Goal: Use online tool/utility: Utilize a website feature to perform a specific function

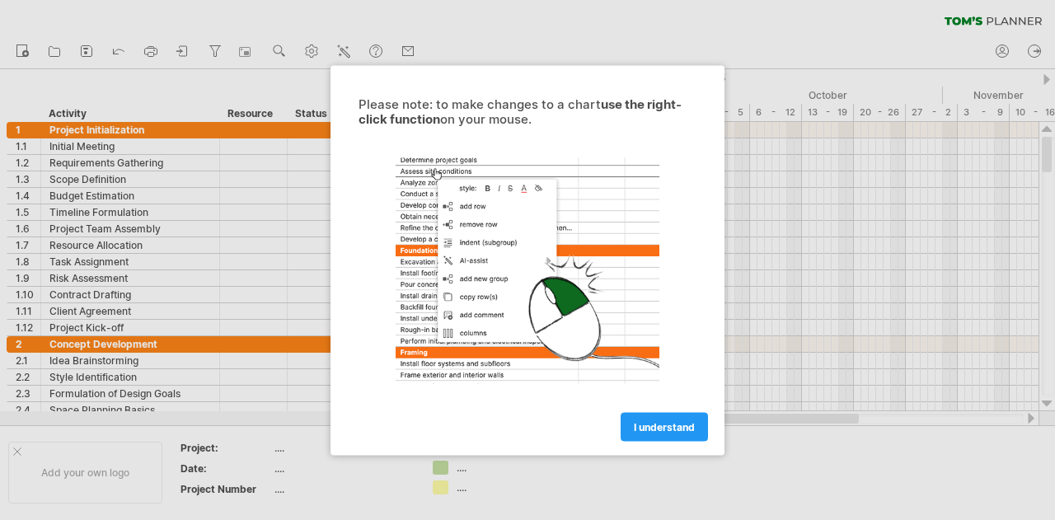
click at [660, 414] on link "I understand" at bounding box center [663, 426] width 87 height 29
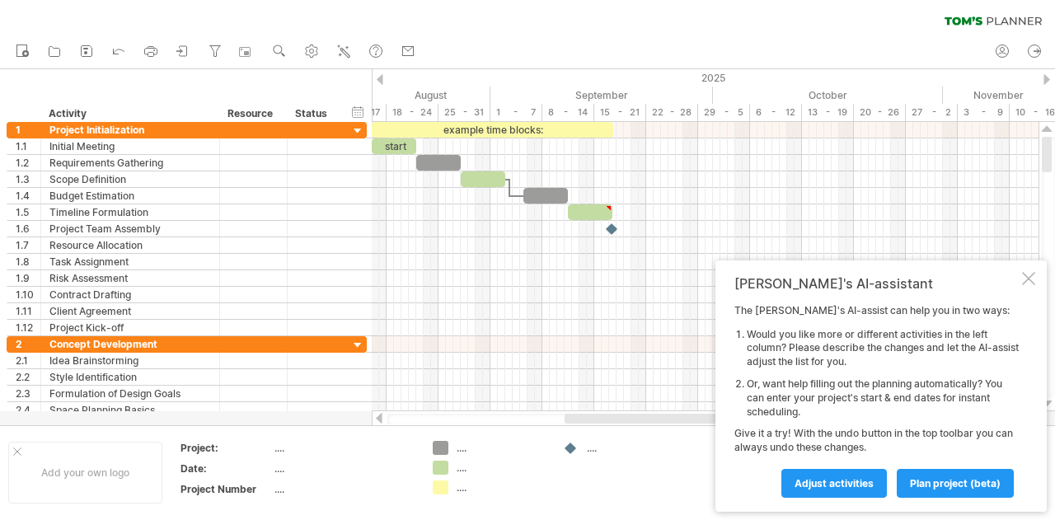
click at [842, 479] on span "Adjust activities" at bounding box center [833, 483] width 79 height 12
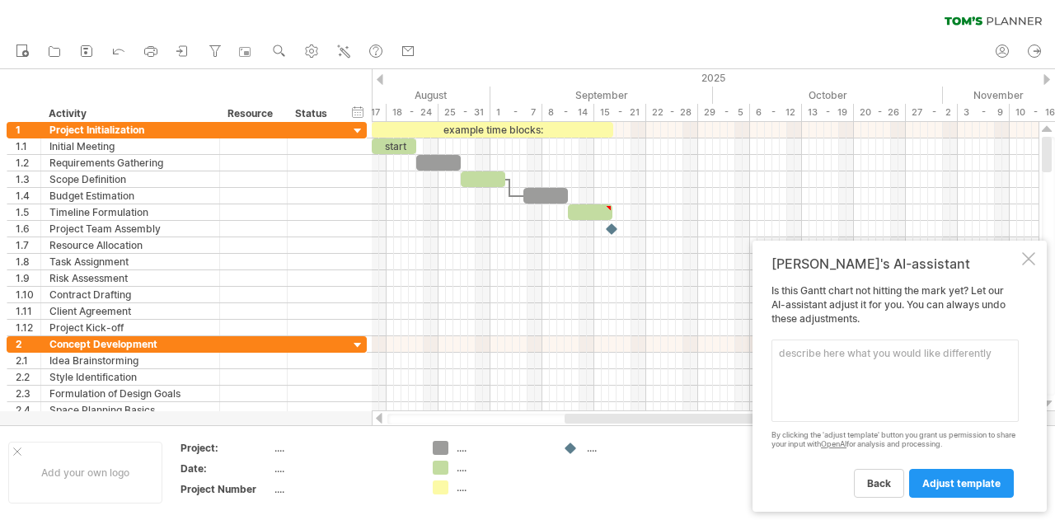
click at [958, 485] on span "adjust template" at bounding box center [961, 483] width 78 height 12
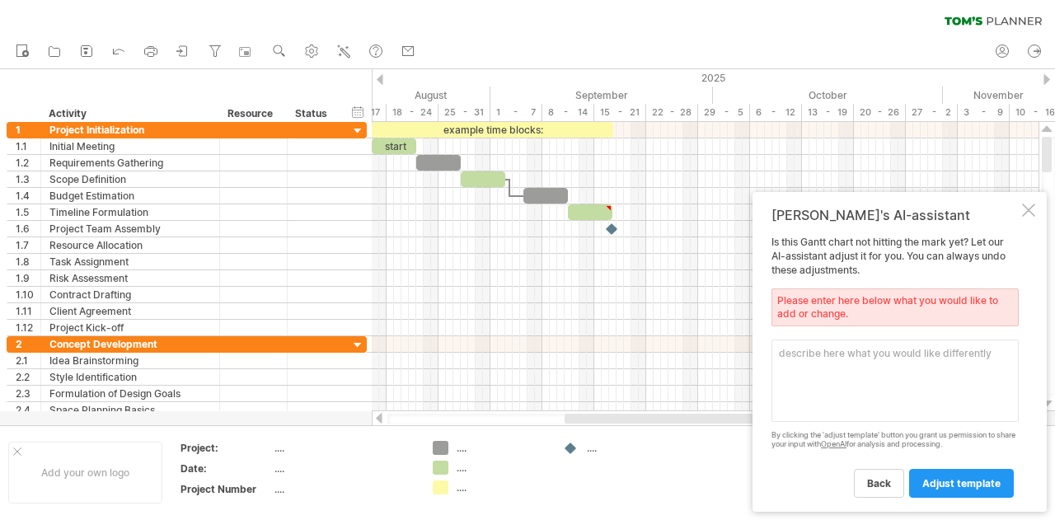
click at [956, 485] on span "adjust template" at bounding box center [961, 483] width 78 height 12
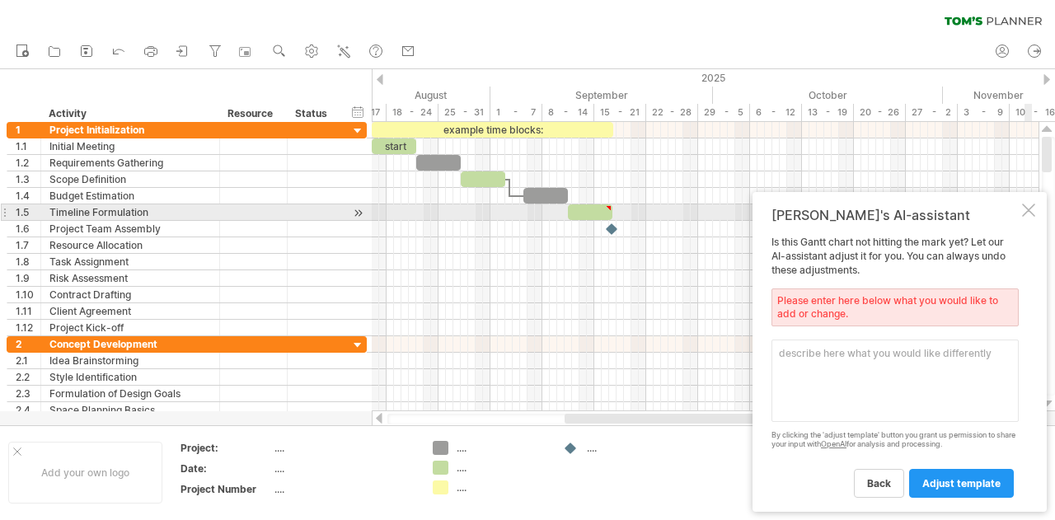
click at [1026, 212] on div at bounding box center [1028, 209] width 13 height 13
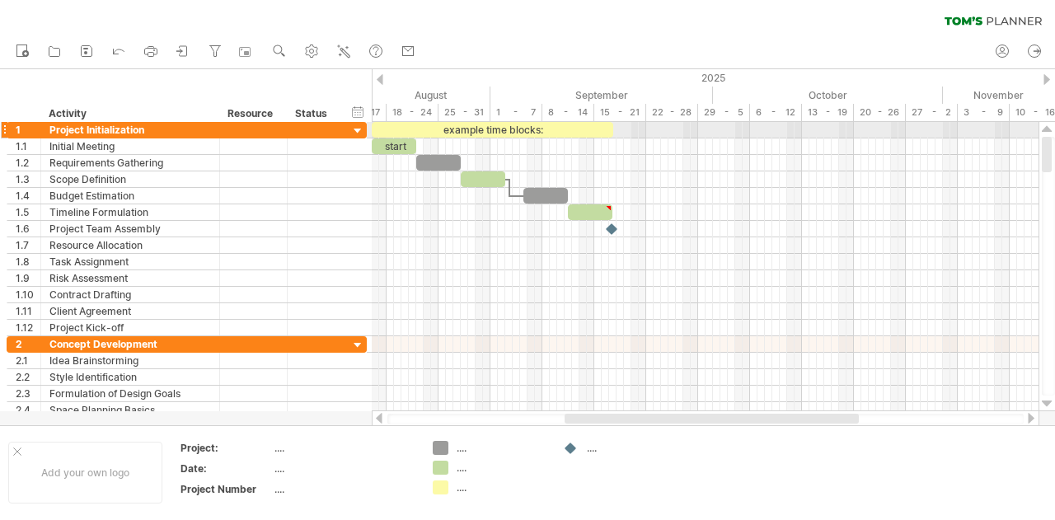
drag, startPoint x: 1050, startPoint y: 383, endPoint x: 1054, endPoint y: 131, distance: 252.1
click at [1054, 131] on div at bounding box center [1046, 266] width 17 height 289
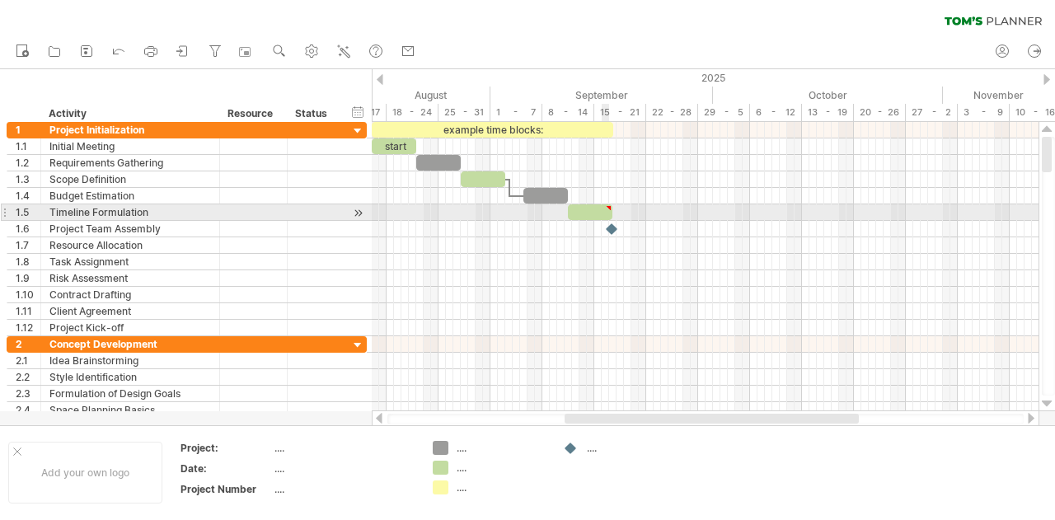
type textarea "**********"
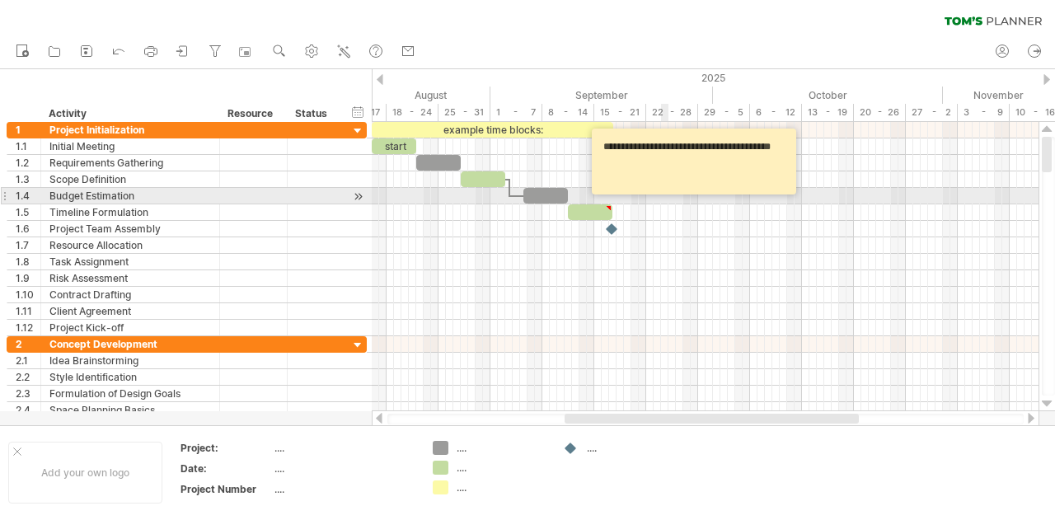
click at [666, 201] on div at bounding box center [705, 196] width 666 height 16
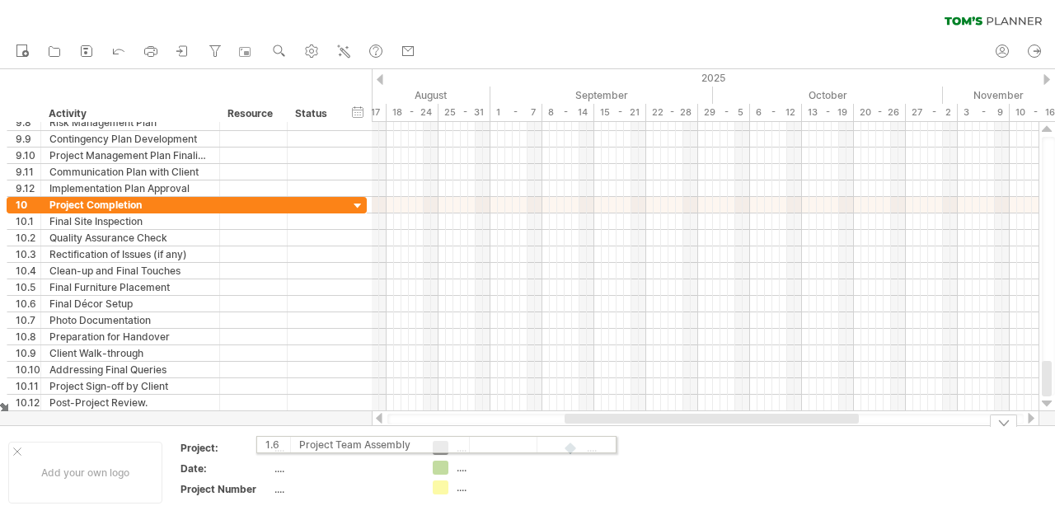
drag, startPoint x: 351, startPoint y: 286, endPoint x: 592, endPoint y: 442, distance: 287.7
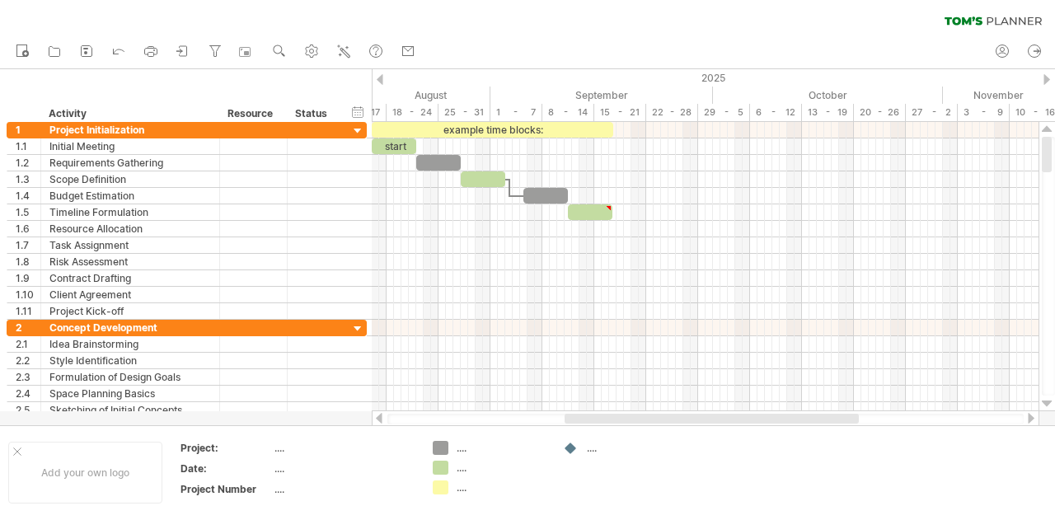
drag, startPoint x: 1051, startPoint y: 298, endPoint x: 1052, endPoint y: 82, distance: 216.7
click at [1052, 82] on div "Trying to reach [DOMAIN_NAME] Connected again... 0% clear filter new 1" at bounding box center [527, 260] width 1055 height 520
